Goal: Check status

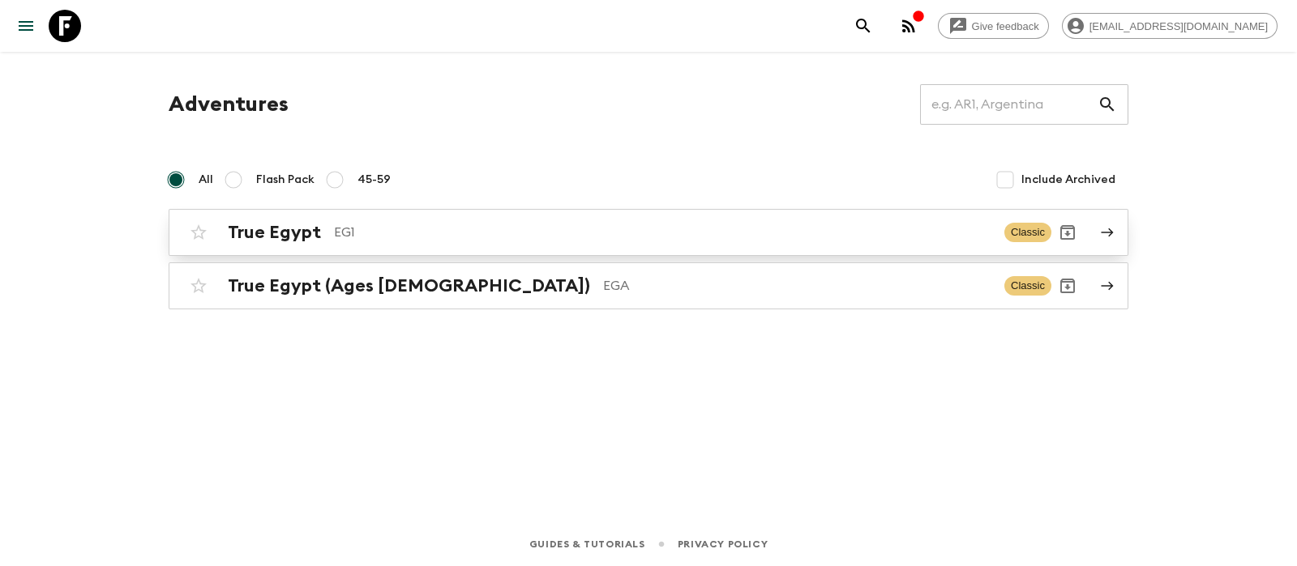
click at [258, 233] on h2 "True Egypt" at bounding box center [274, 232] width 93 height 21
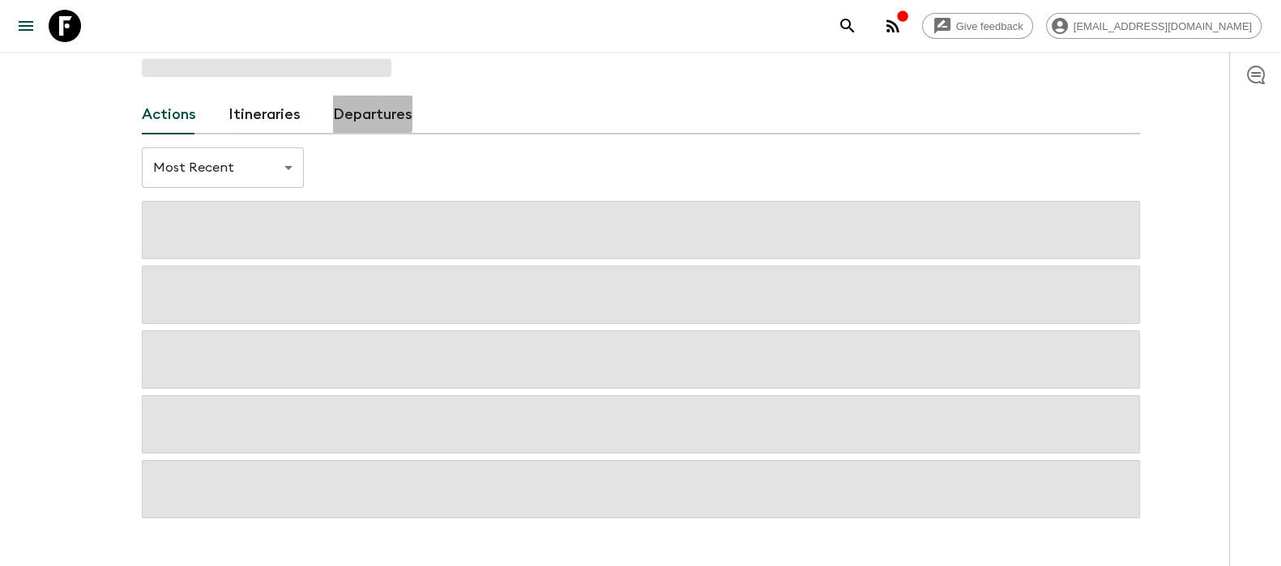
click at [340, 111] on link "Departures" at bounding box center [372, 115] width 79 height 39
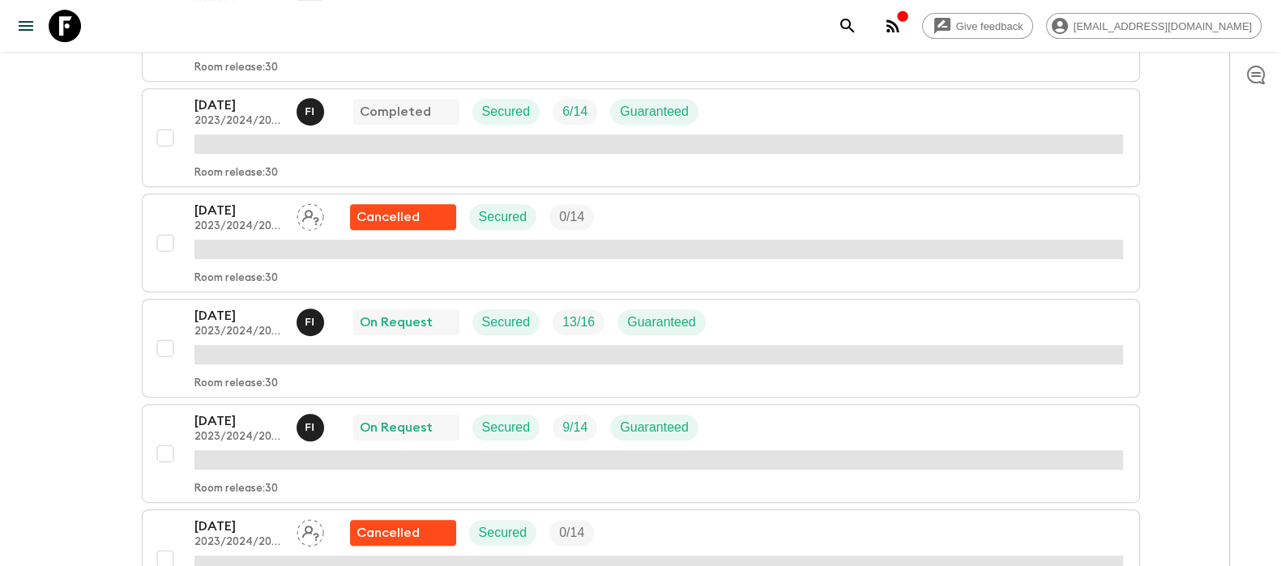
scroll to position [912, 0]
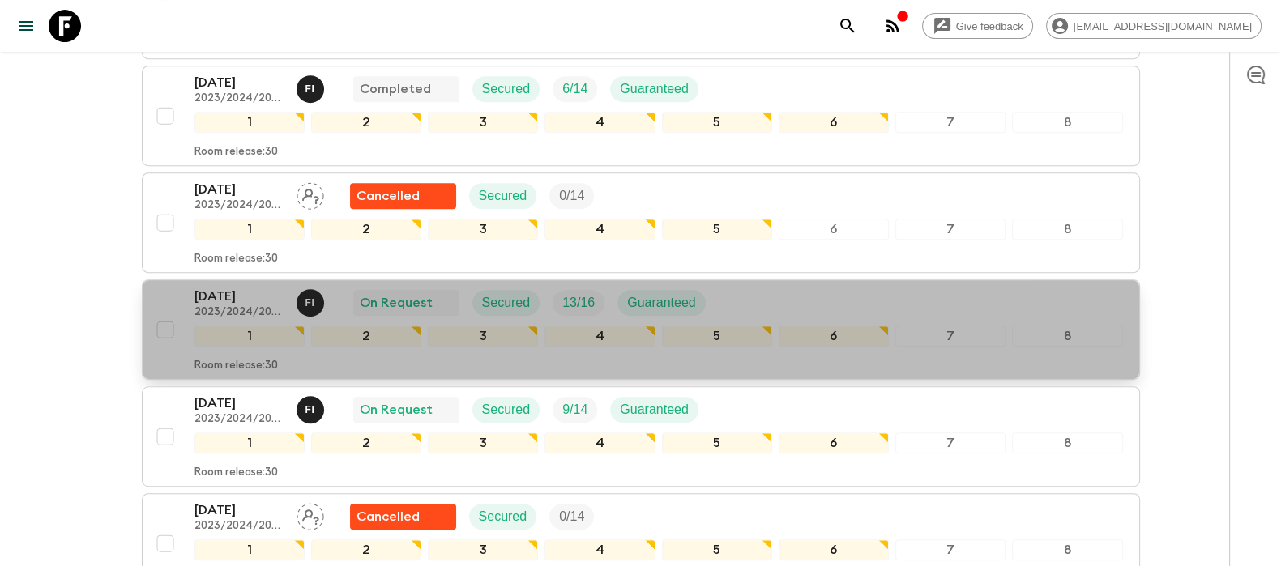
click at [216, 287] on p "[DATE]" at bounding box center [238, 296] width 89 height 19
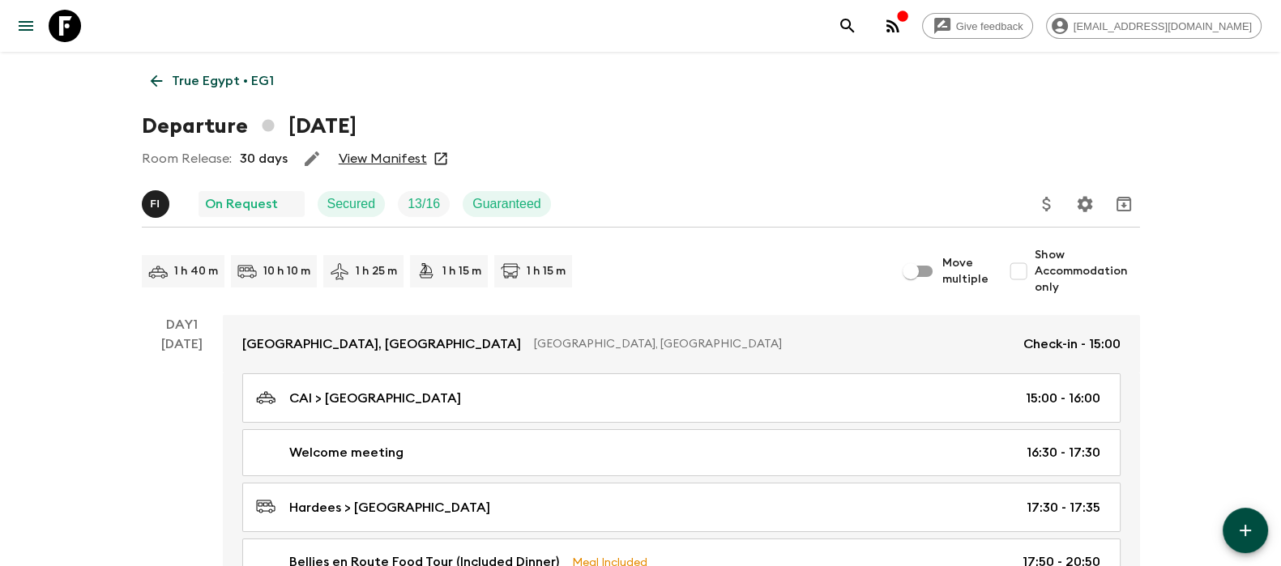
click at [374, 163] on link "View Manifest" at bounding box center [383, 159] width 88 height 16
